Goal: Obtain resource: Obtain resource

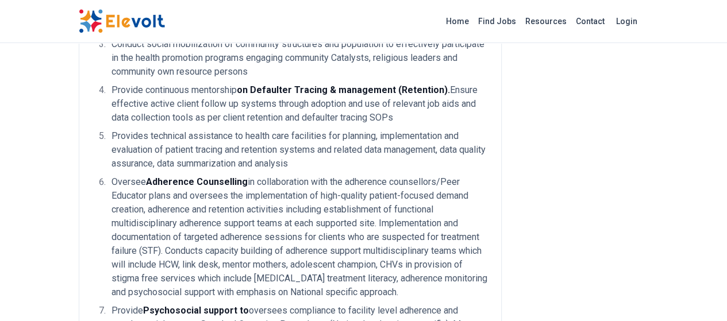
scroll to position [498, 0]
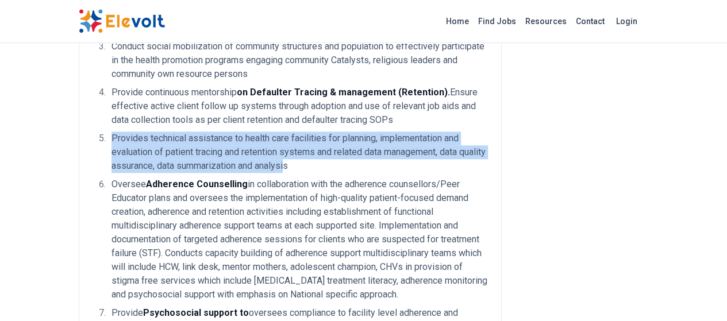
drag, startPoint x: 490, startPoint y: 81, endPoint x: 41, endPoint y: 70, distance: 449.2
click at [108, 132] on li "Provides technical assistance to health care facilities for planning, implement…" at bounding box center [298, 152] width 380 height 41
copy li "Provides technical assistance to health care facilities for planning, implement…"
click at [272, 132] on li "Provides technical assistance to health care facilities for planning, implement…" at bounding box center [298, 152] width 380 height 41
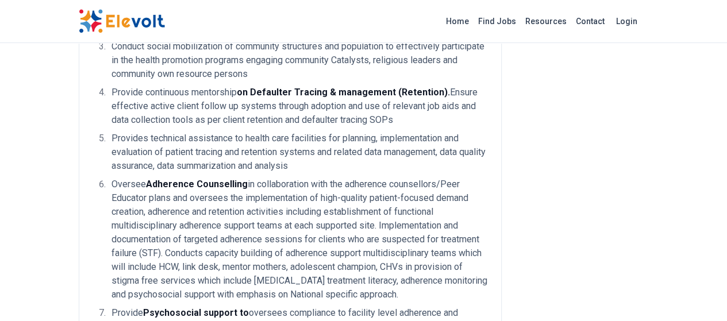
click at [262, 178] on li "Oversee Adherence Counselling in collaboration with the adherence counsellors/P…" at bounding box center [298, 240] width 380 height 124
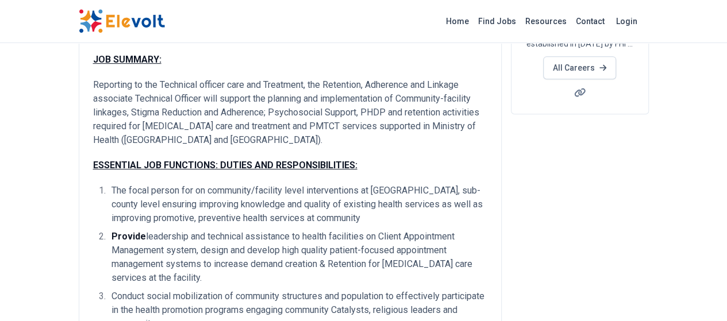
scroll to position [245, 0]
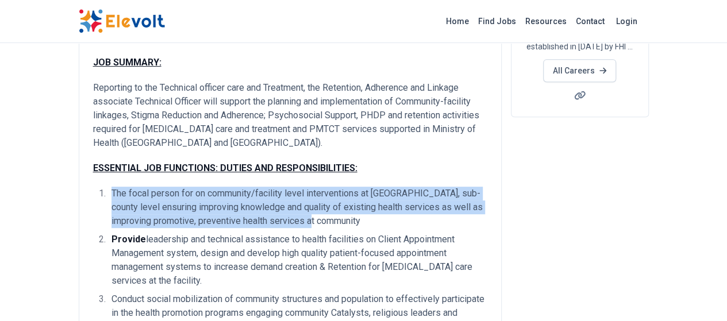
drag, startPoint x: 86, startPoint y: 180, endPoint x: 44, endPoint y: 150, distance: 52.0
click at [108, 187] on li "The focal person for on community/facility level interventions at [GEOGRAPHIC_D…" at bounding box center [298, 207] width 380 height 41
copy li "The focal person for on community/facility level interventions at [GEOGRAPHIC_D…"
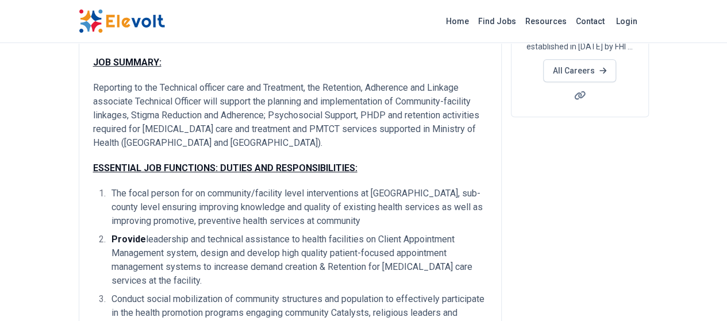
click at [175, 233] on li "Provide leadership and technical assistance to health facilities on Client Appo…" at bounding box center [298, 260] width 380 height 55
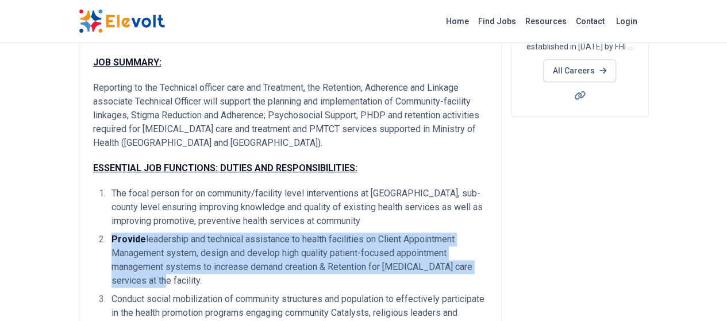
drag, startPoint x: 223, startPoint y: 225, endPoint x: 44, endPoint y: 197, distance: 181.7
click at [108, 233] on li "Provide leadership and technical assistance to health facilities on Client Appo…" at bounding box center [298, 260] width 380 height 55
copy li "Provide leadership and technical assistance to health facilities on Client Appo…"
